Goal: Feedback & Contribution: Leave review/rating

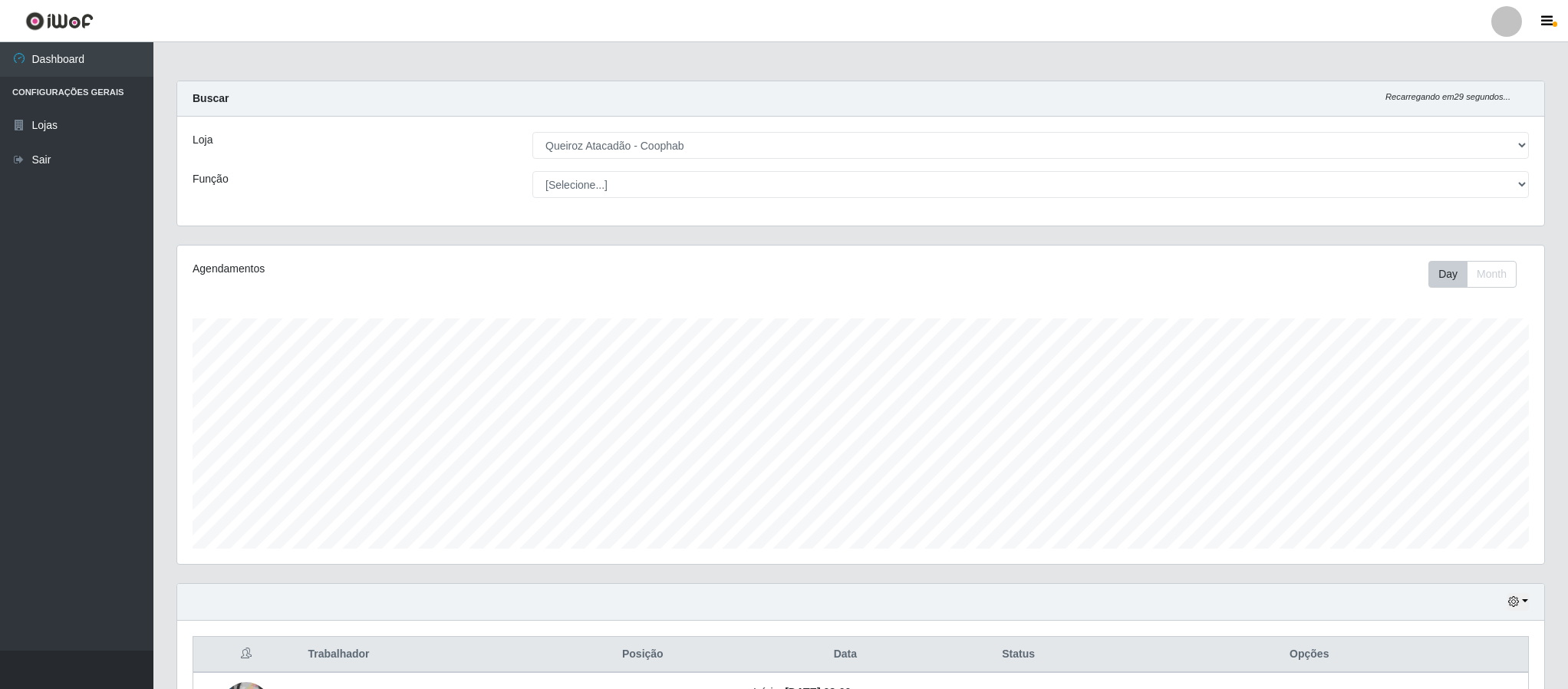
select select "463"
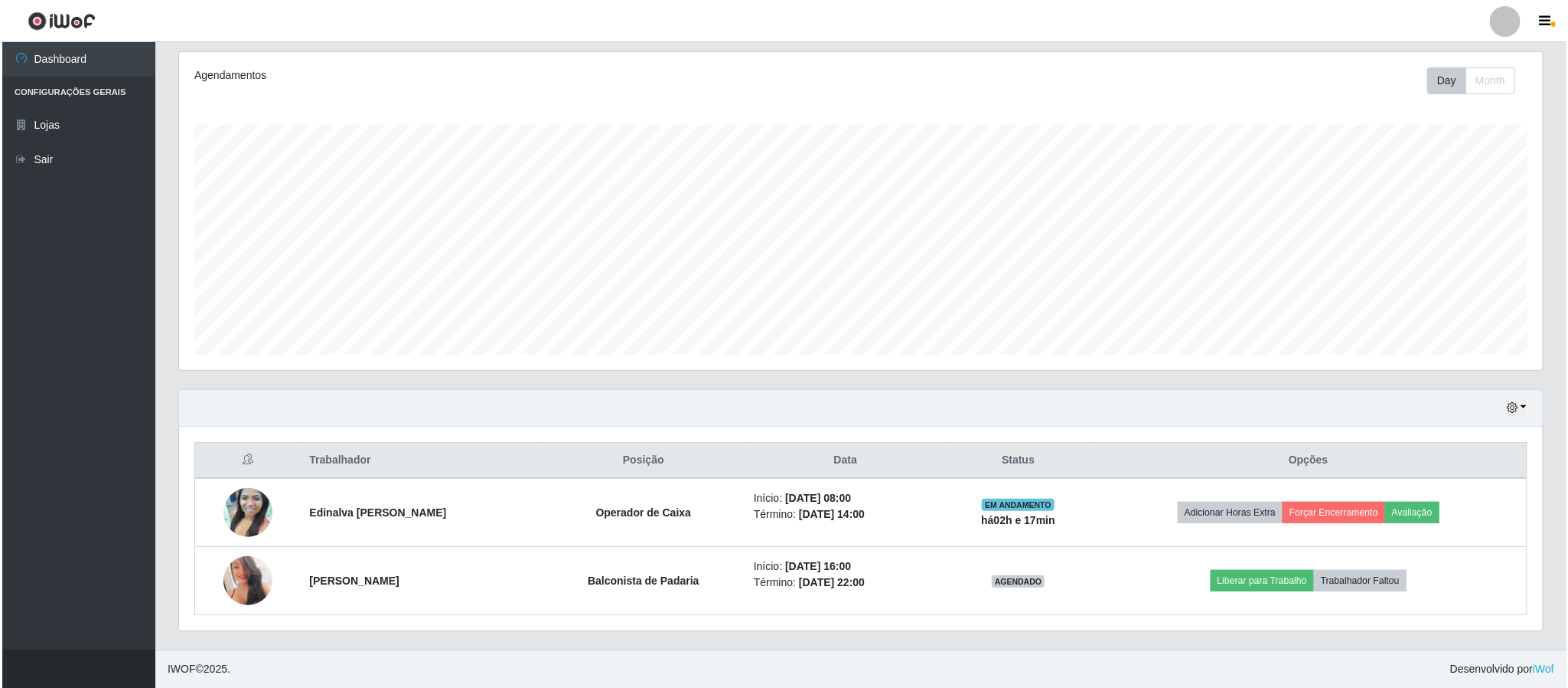
scroll to position [319, 1362]
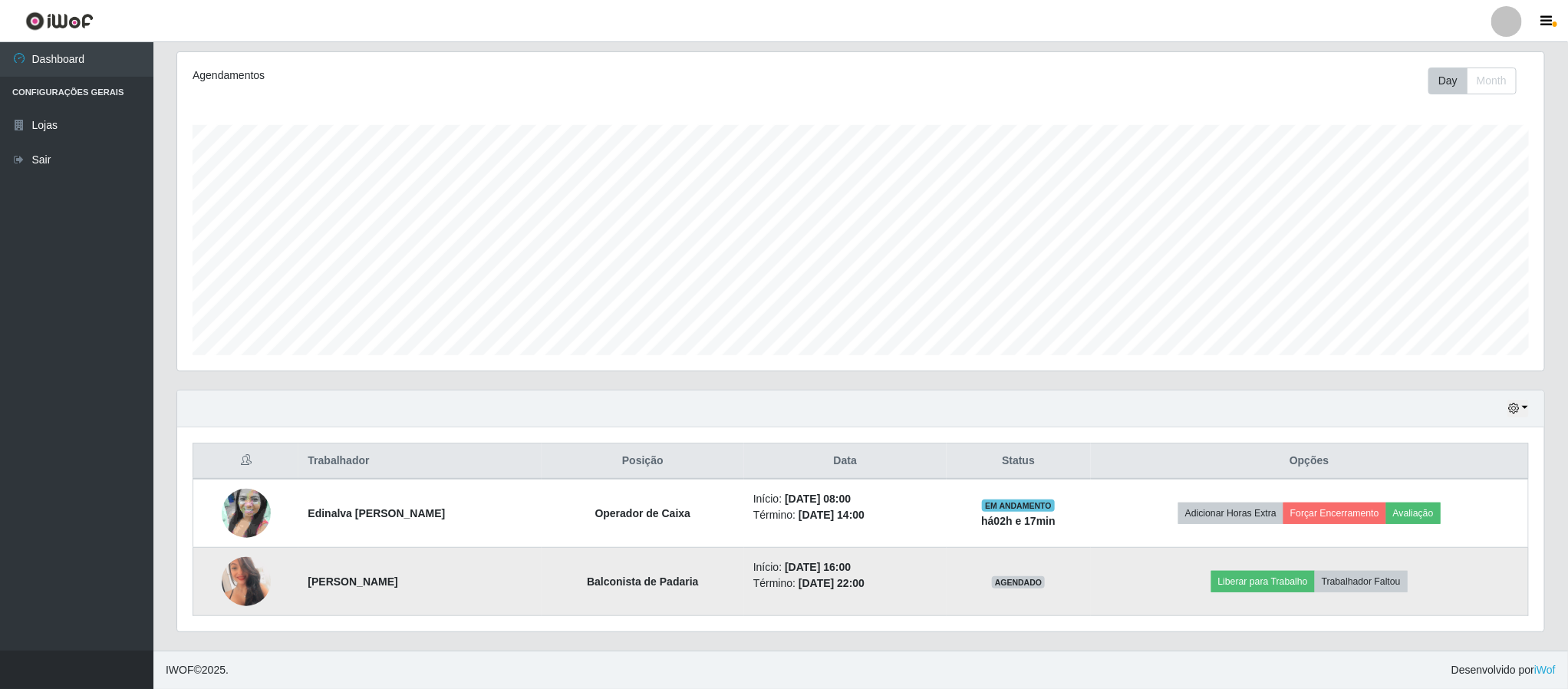
click at [235, 584] on img at bounding box center [245, 581] width 49 height 69
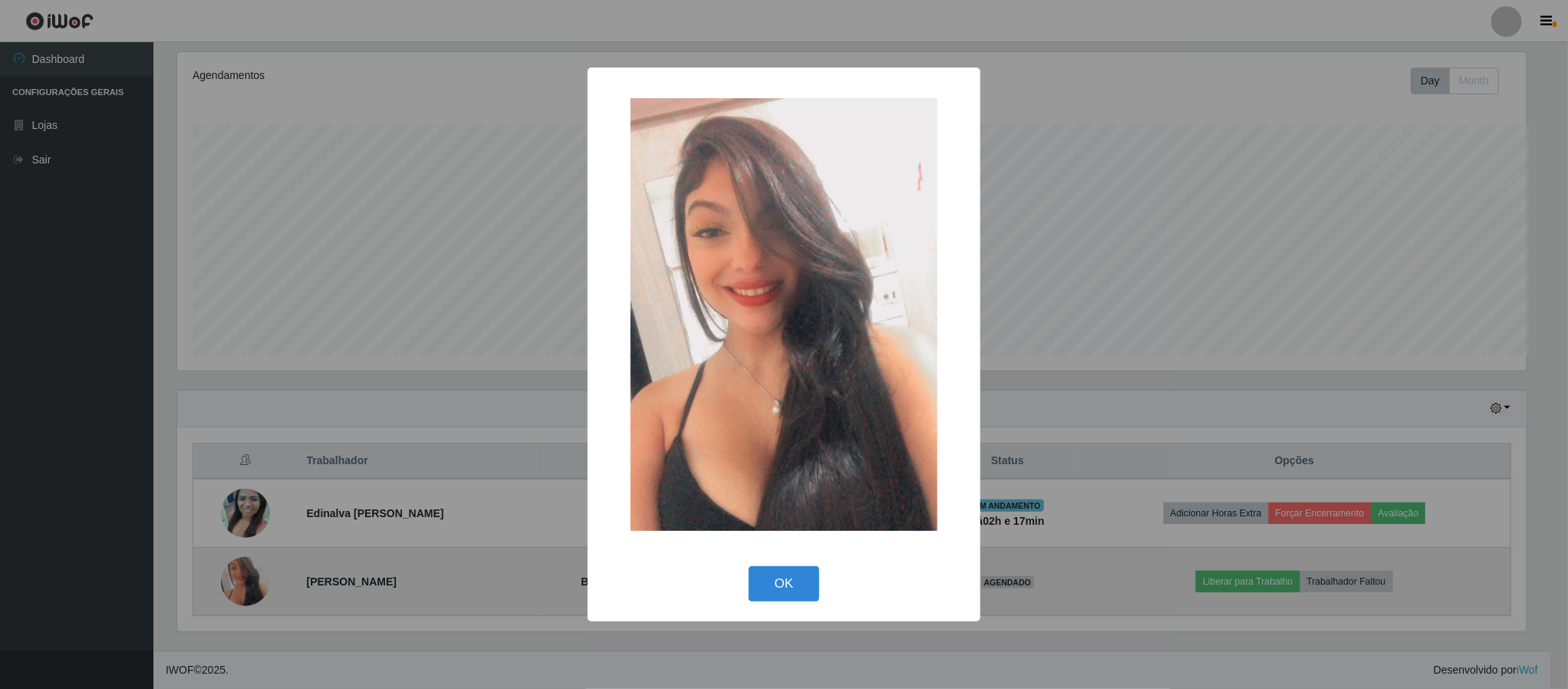
scroll to position [320, 1353]
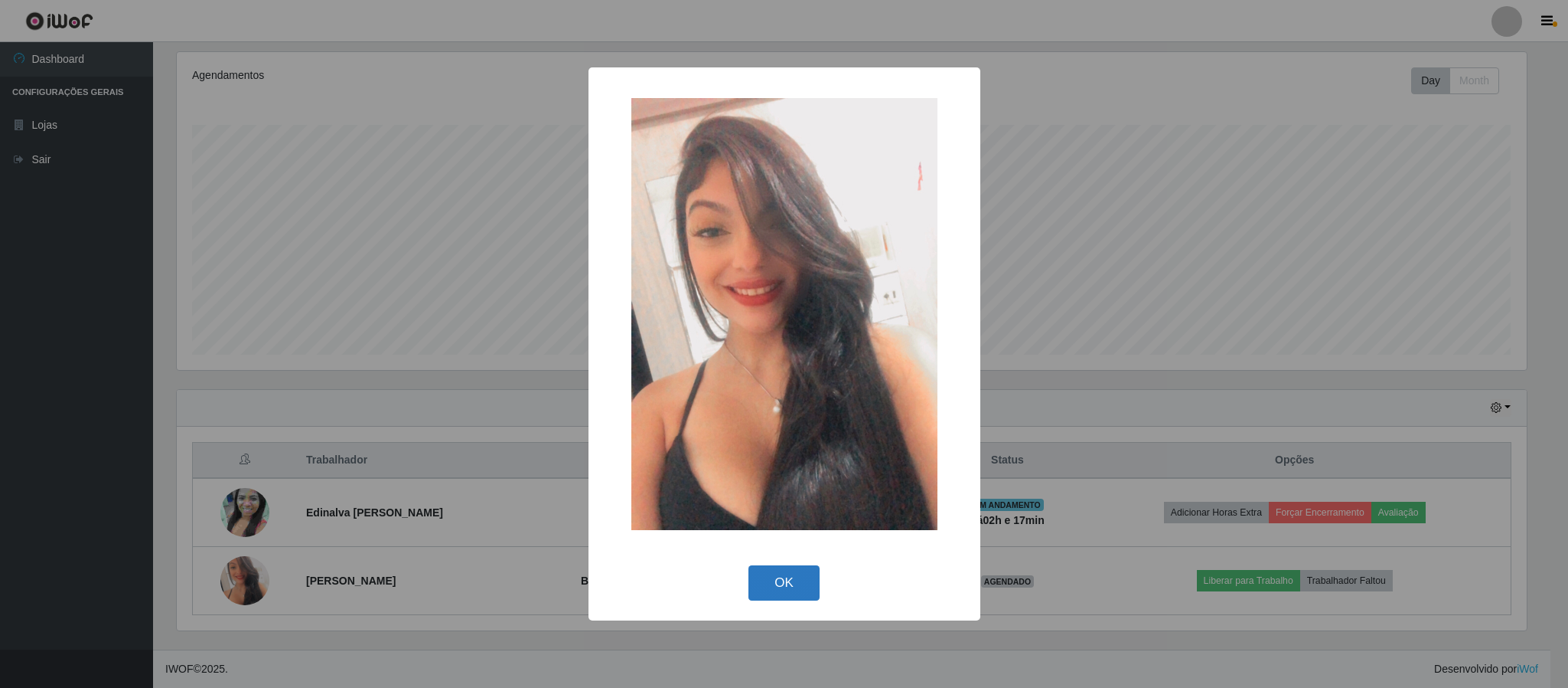
click at [799, 595] on button "OK" at bounding box center [784, 583] width 72 height 36
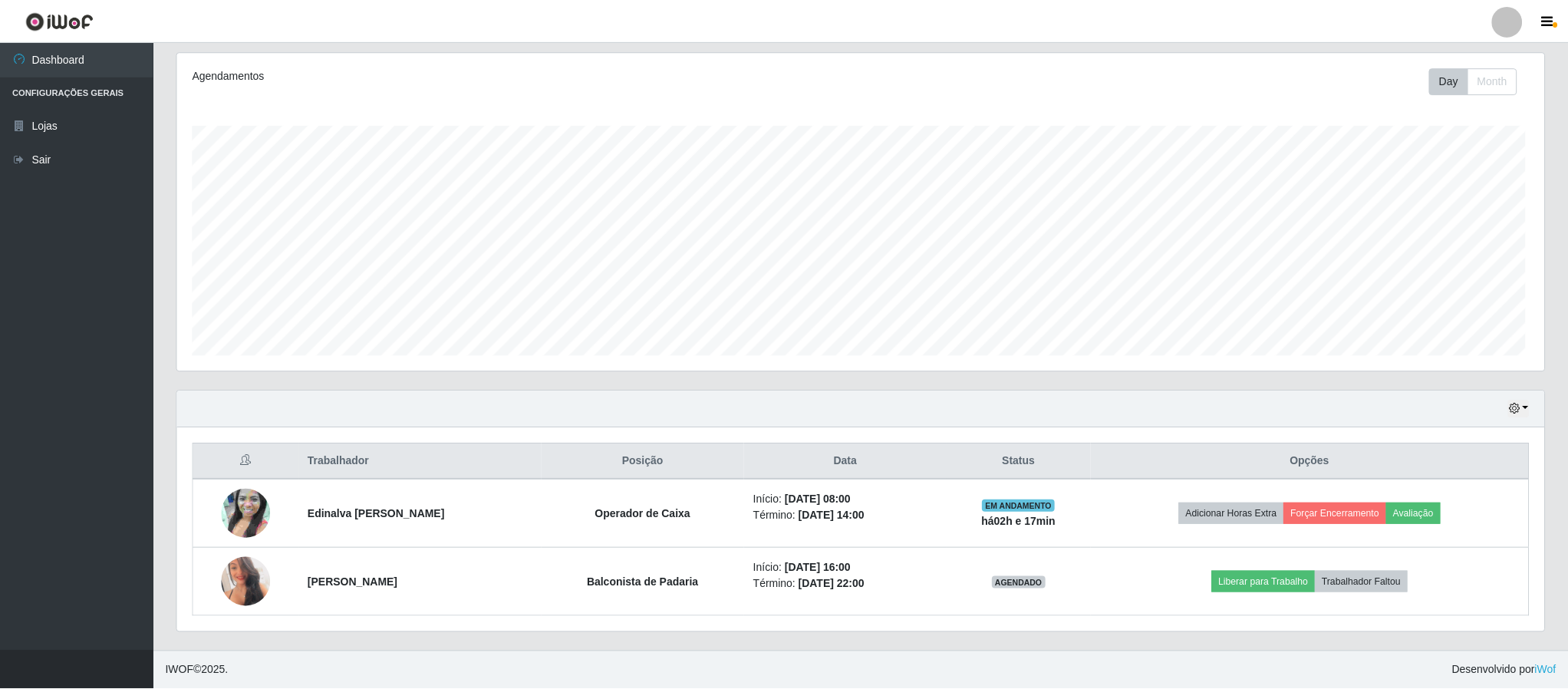
scroll to position [320, 1365]
click at [1522, 414] on button "button" at bounding box center [1518, 408] width 21 height 18
click at [1270, 414] on div "Hoje 1 dia 3 dias 1 Semana Não encerrados" at bounding box center [860, 409] width 1367 height 37
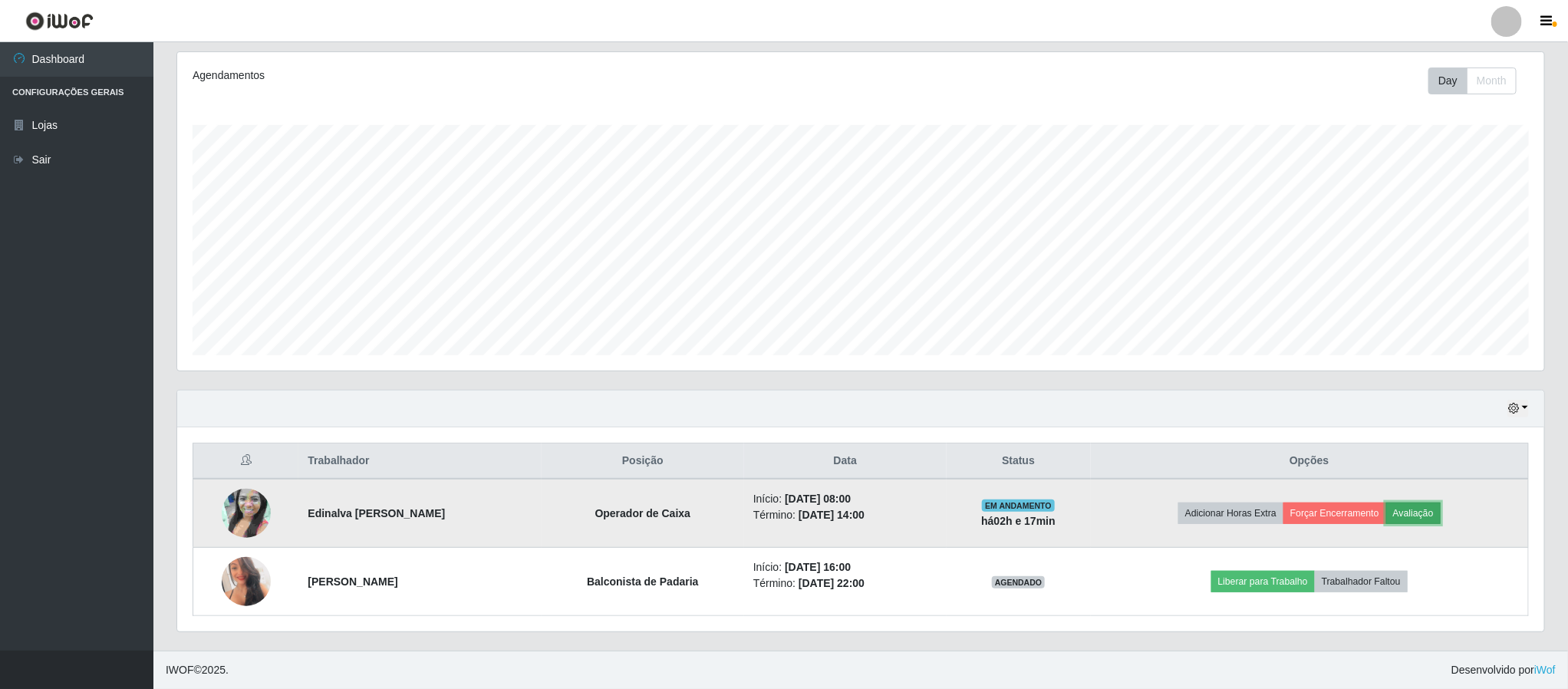
click at [1425, 517] on button "Avaliação" at bounding box center [1413, 513] width 54 height 21
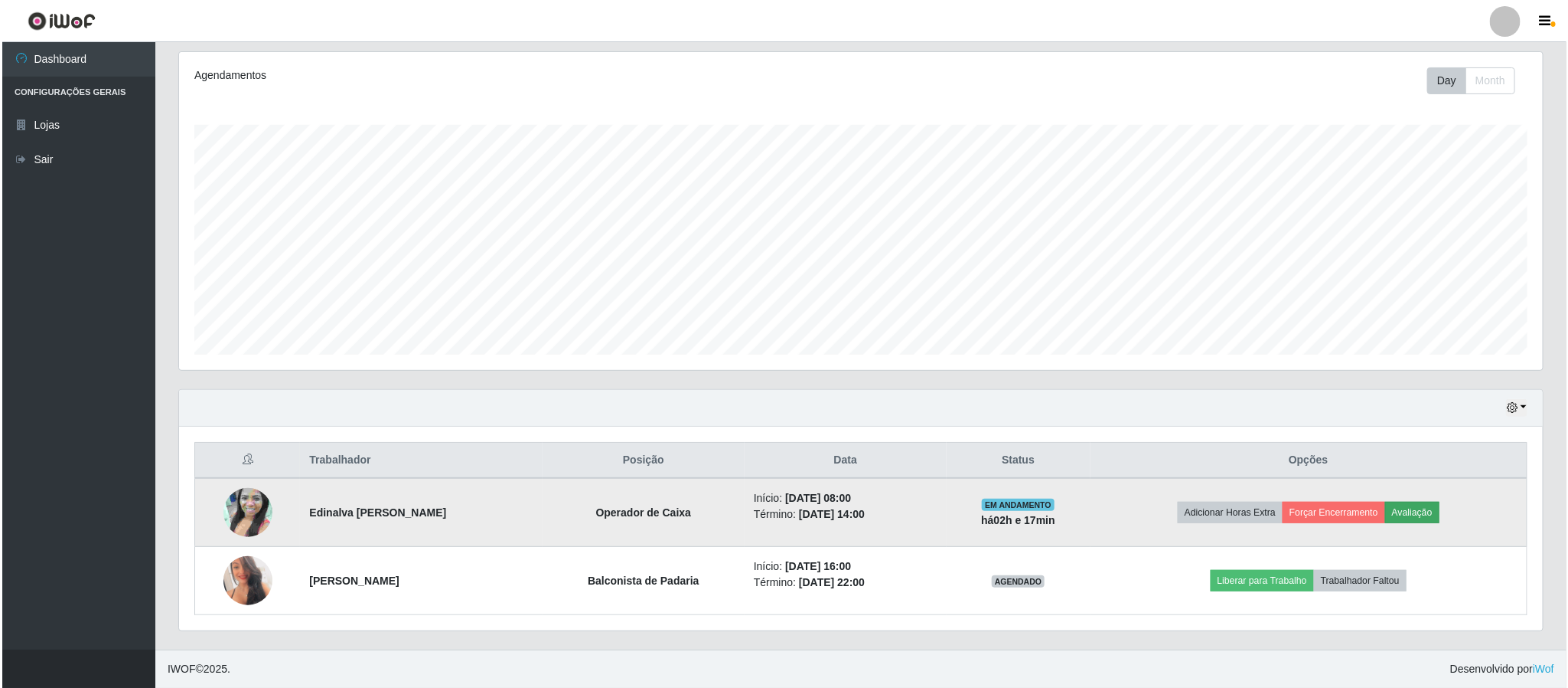
scroll to position [319, 1350]
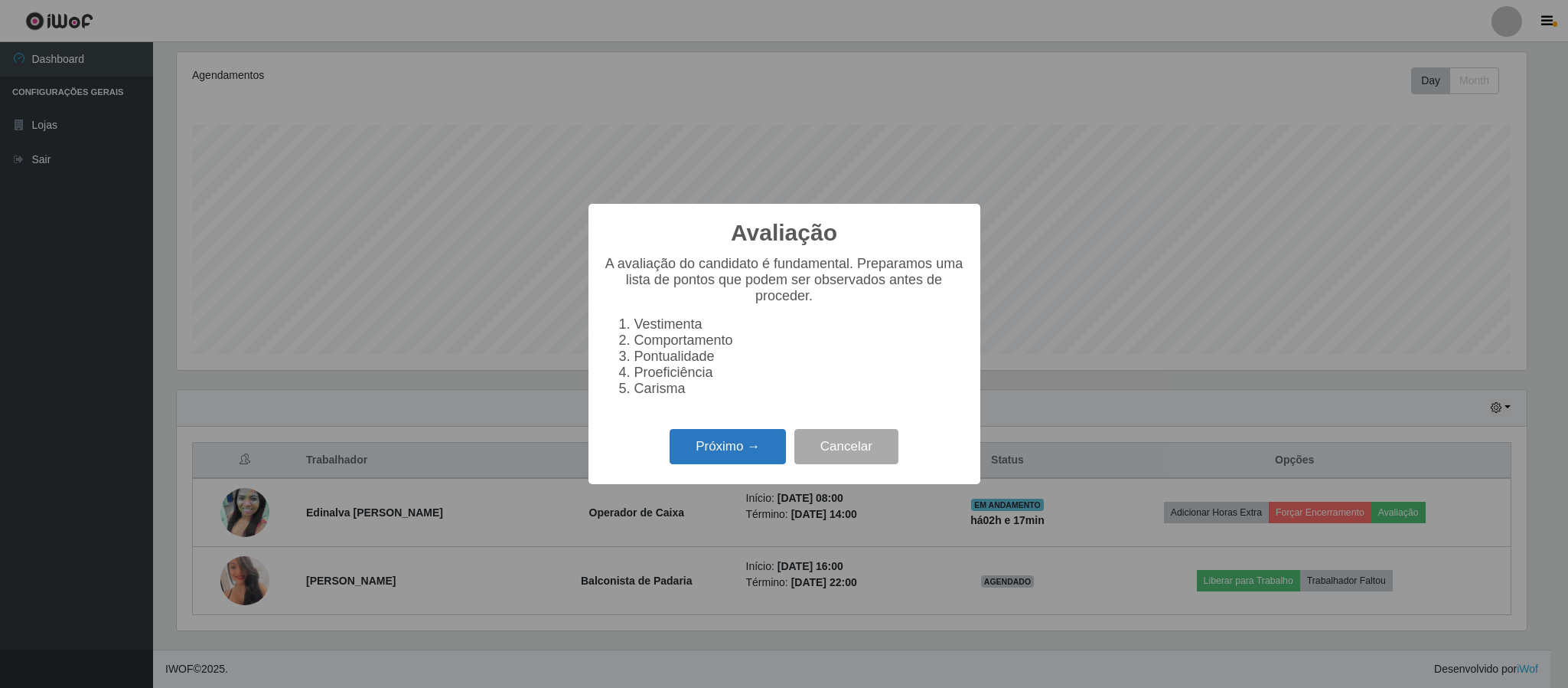
click at [711, 448] on button "Próximo →" at bounding box center [728, 447] width 117 height 36
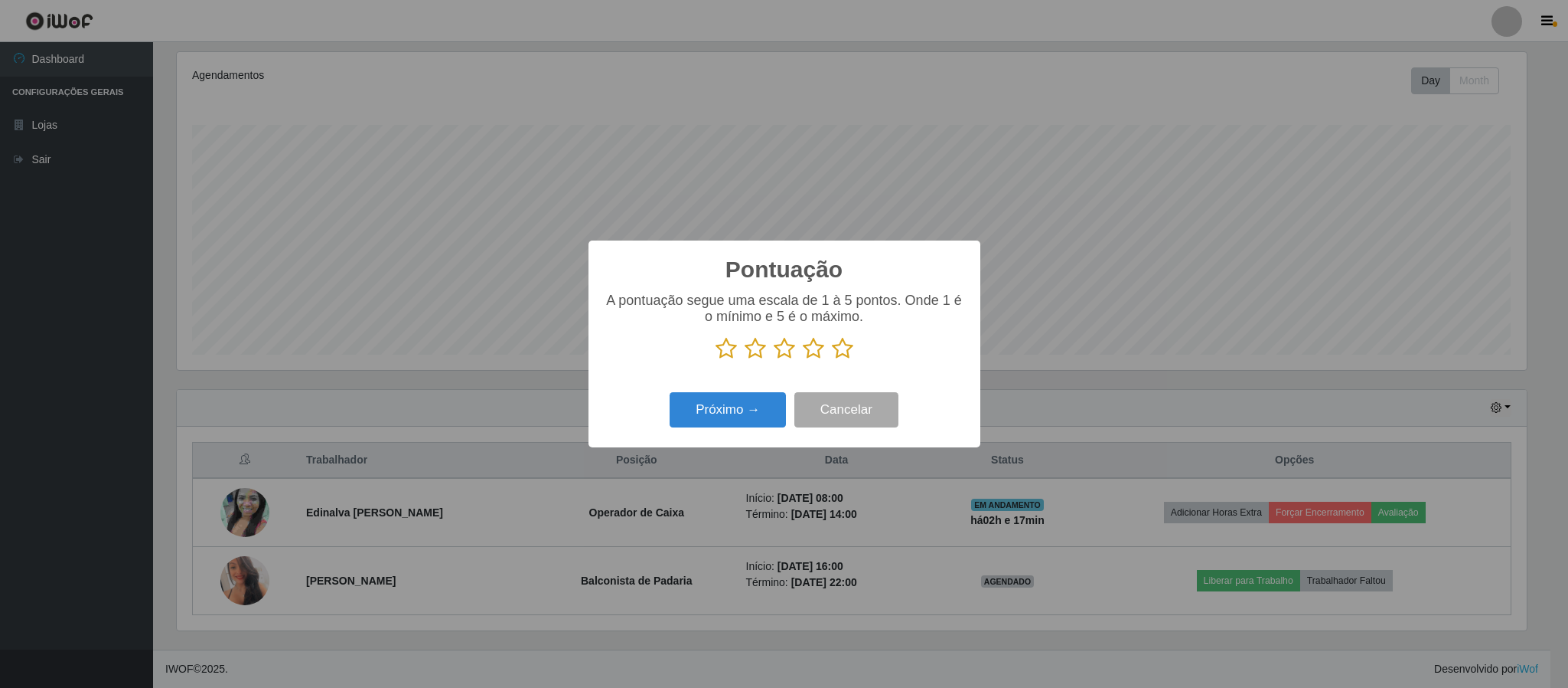
click at [838, 355] on icon at bounding box center [842, 348] width 21 height 23
click at [832, 360] on input "radio" at bounding box center [832, 360] width 0 height 0
click at [724, 424] on button "Próximo →" at bounding box center [728, 409] width 117 height 36
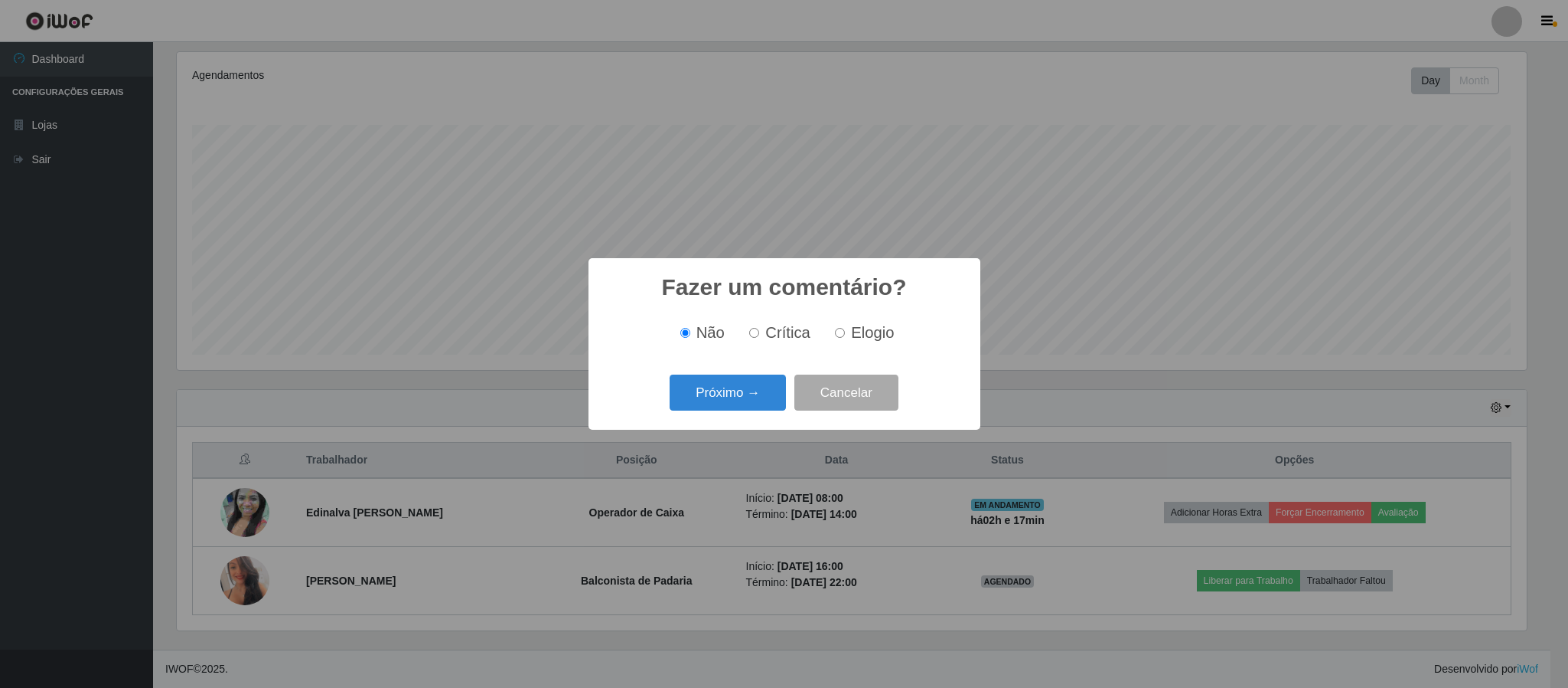
click at [831, 339] on label "Elogio" at bounding box center [862, 333] width 65 height 18
click at [835, 338] on input "Elogio" at bounding box center [840, 333] width 10 height 10
radio input "true"
click at [712, 409] on button "Próximo →" at bounding box center [728, 392] width 117 height 36
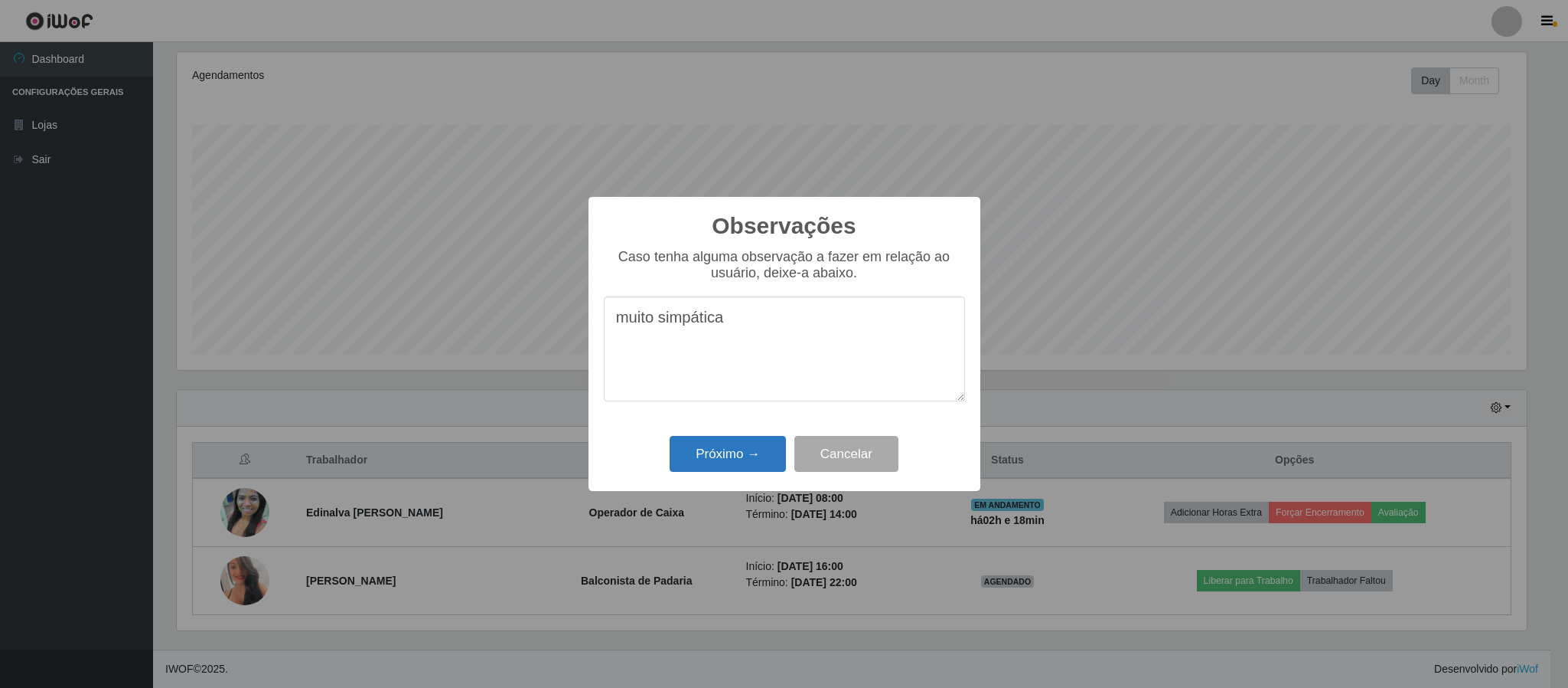
type textarea "muito simpática"
click at [742, 460] on button "Próximo →" at bounding box center [728, 454] width 117 height 36
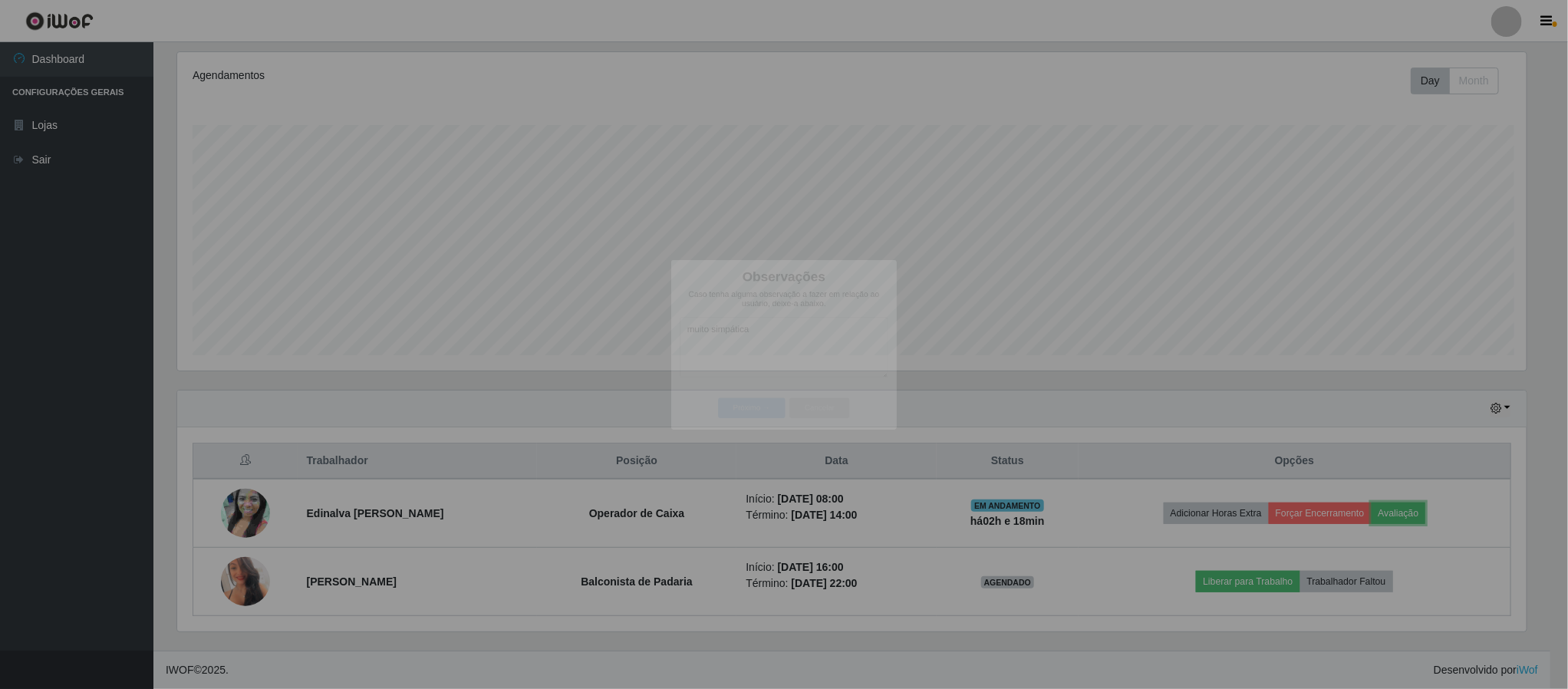
scroll to position [320, 1365]
